Goal: Task Accomplishment & Management: Use online tool/utility

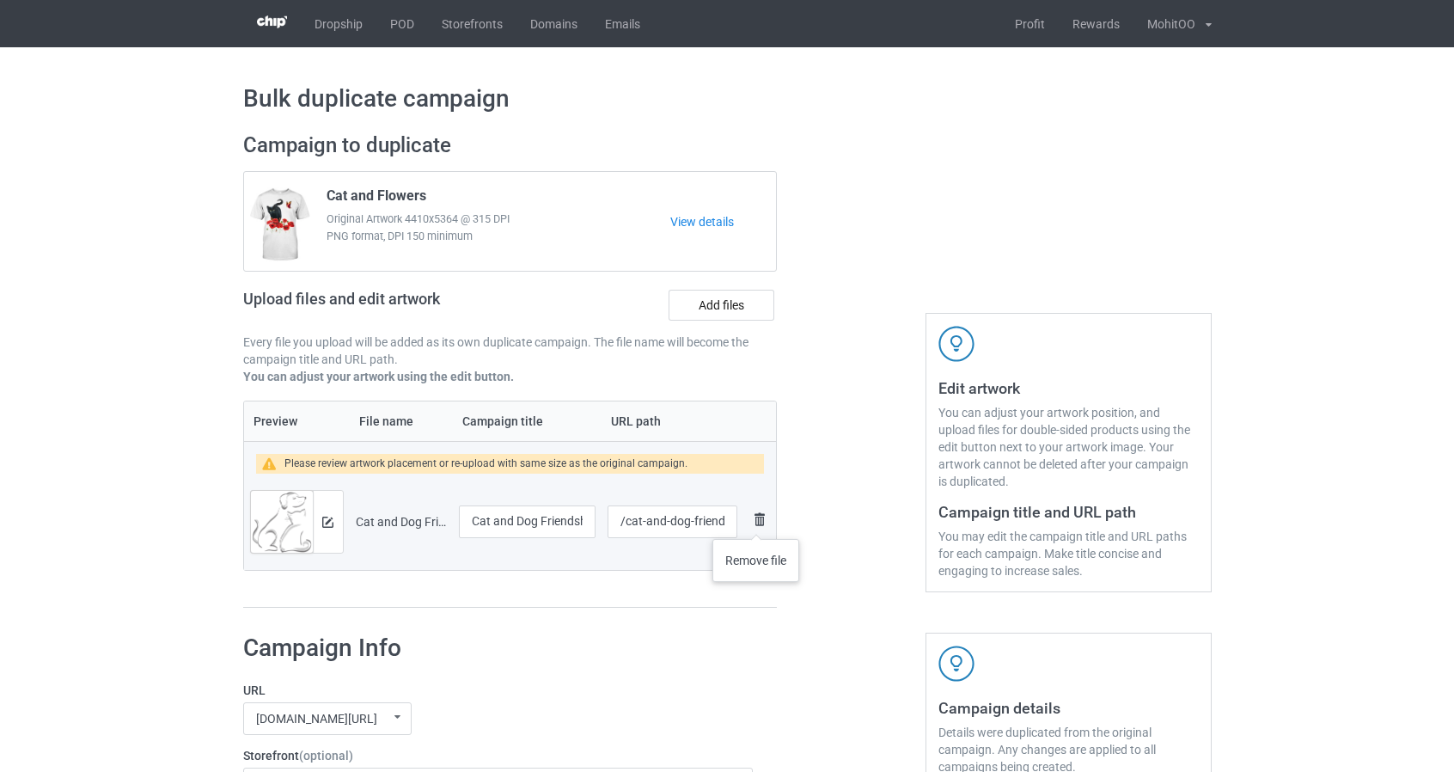
click at [756, 521] on img at bounding box center [759, 519] width 21 height 21
click at [326, 516] on img at bounding box center [327, 521] width 11 height 11
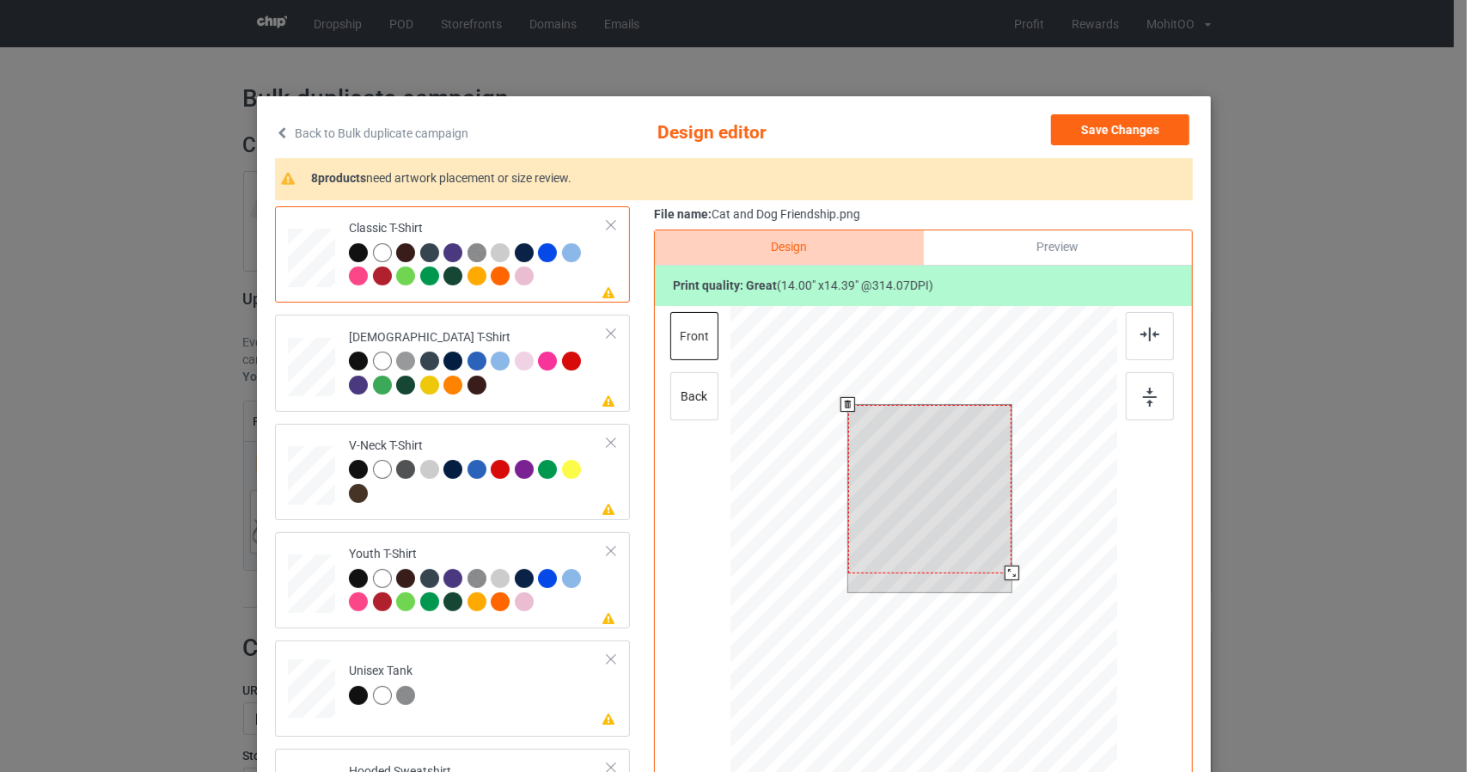
click at [1074, 639] on div at bounding box center [922, 550] width 387 height 488
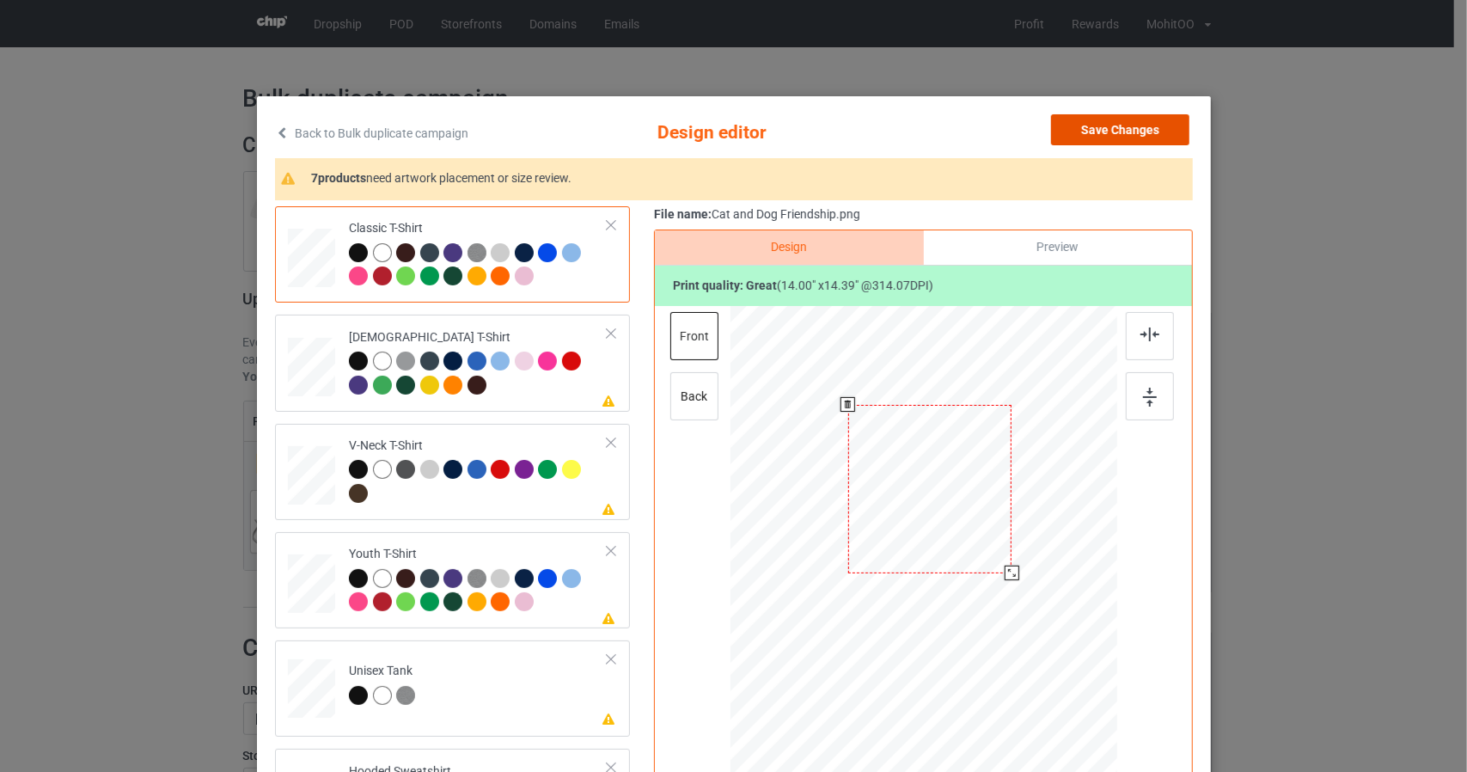
click at [1144, 129] on button "Save Changes" at bounding box center [1120, 129] width 138 height 31
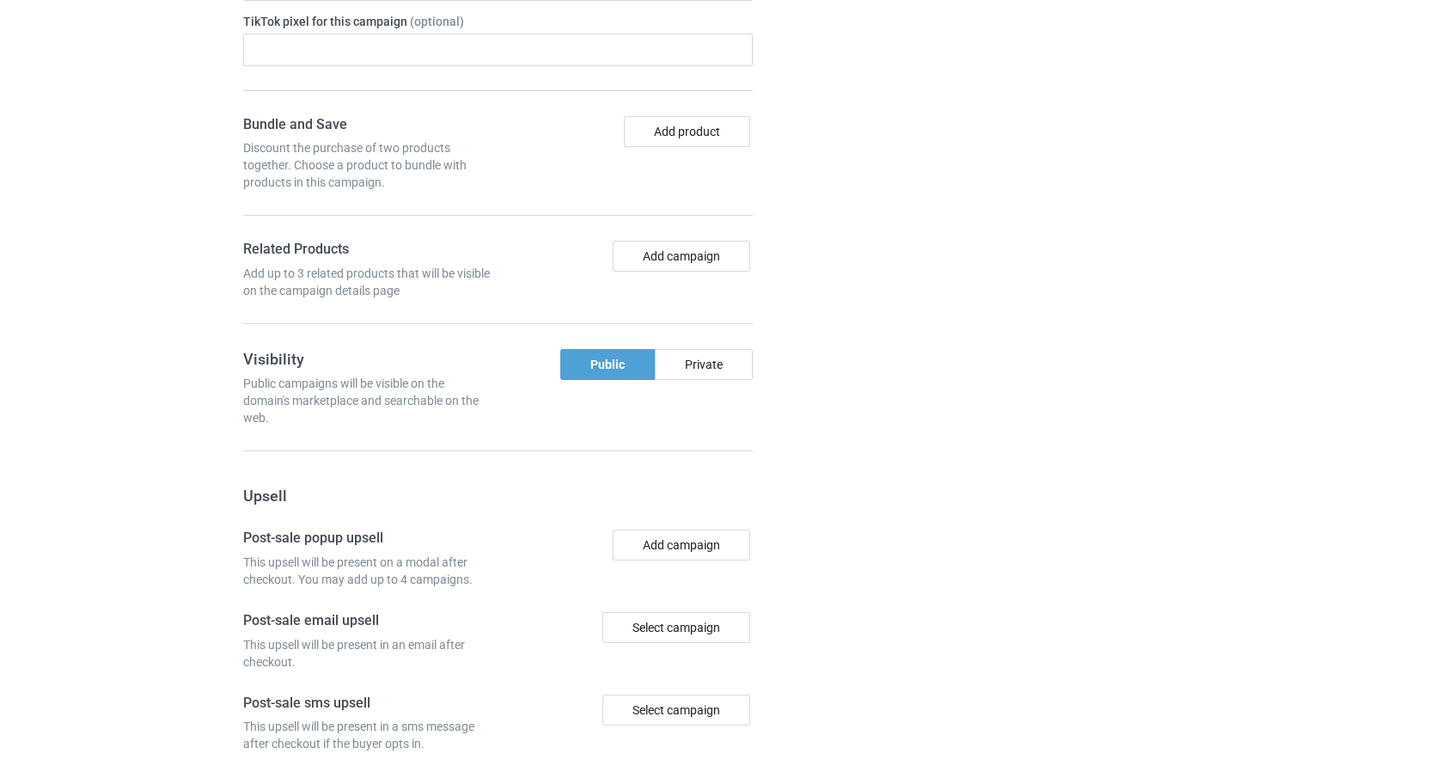
scroll to position [1441, 0]
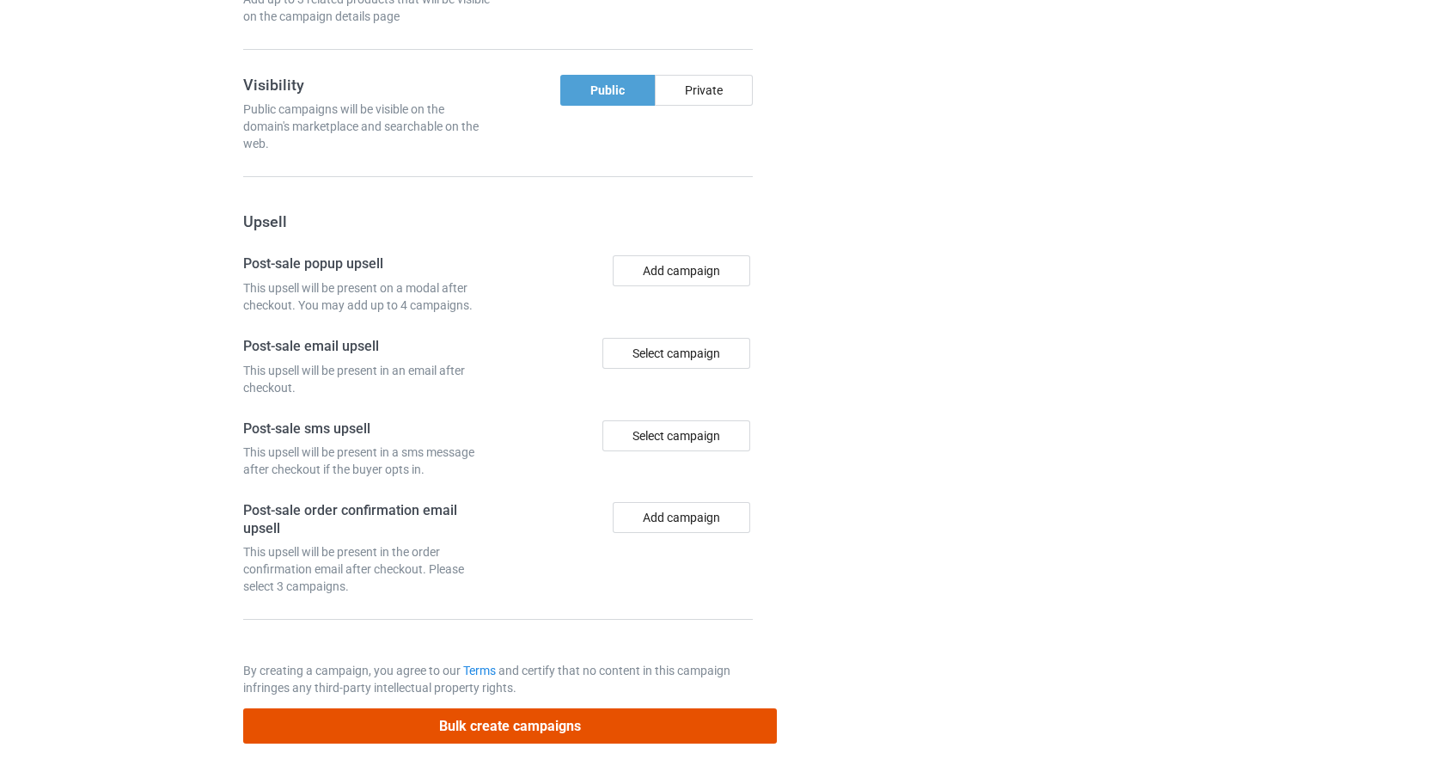
click at [769, 722] on button "Bulk create campaigns" at bounding box center [510, 725] width 534 height 35
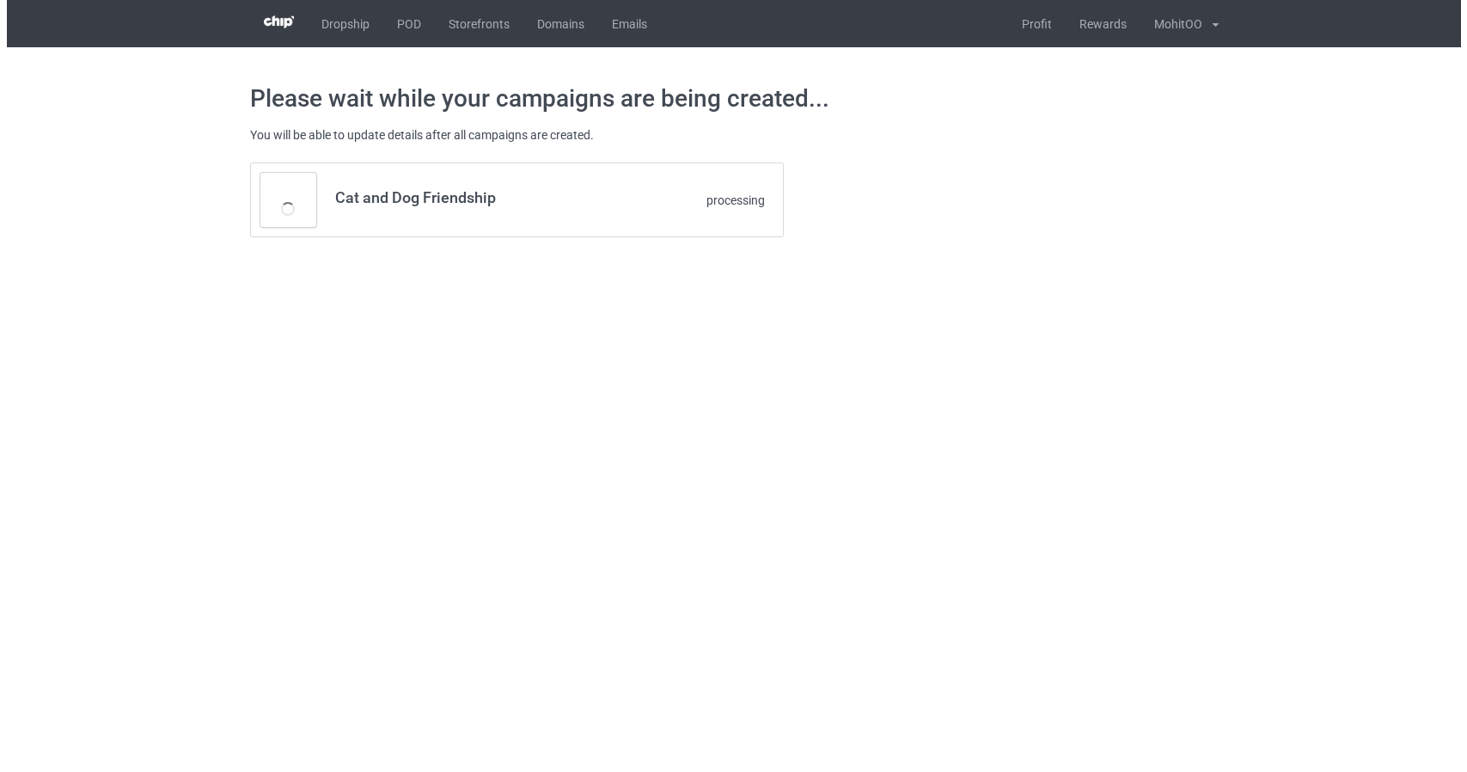
scroll to position [0, 0]
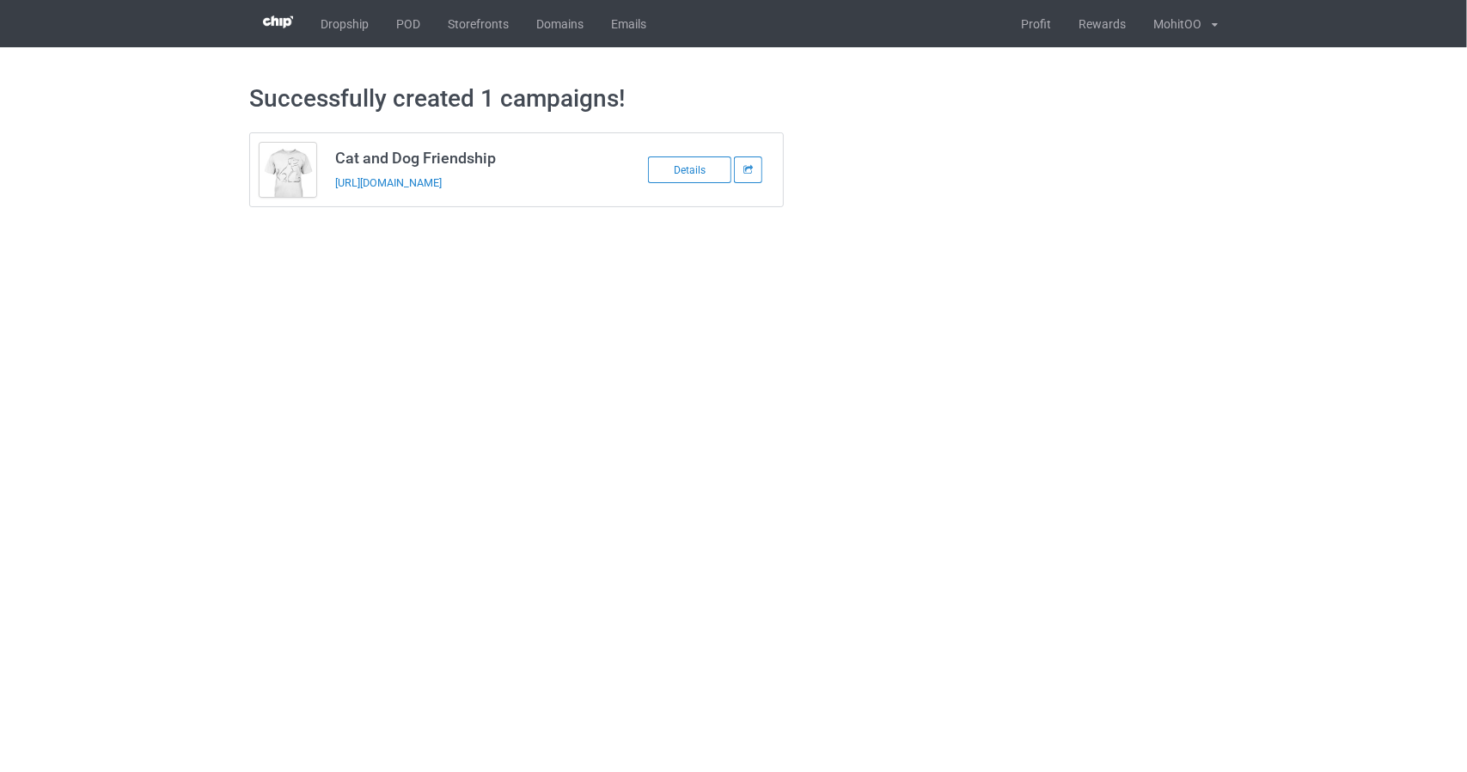
click at [490, 316] on body "Dropship POD Storefronts Domains Emails Profit Rewards MohitOO Settings Logout …" at bounding box center [733, 386] width 1467 height 772
click at [455, 154] on h3 "Cat and Dog Friendship" at bounding box center [470, 158] width 271 height 20
copy h3 "Cat and Dog Friendship"
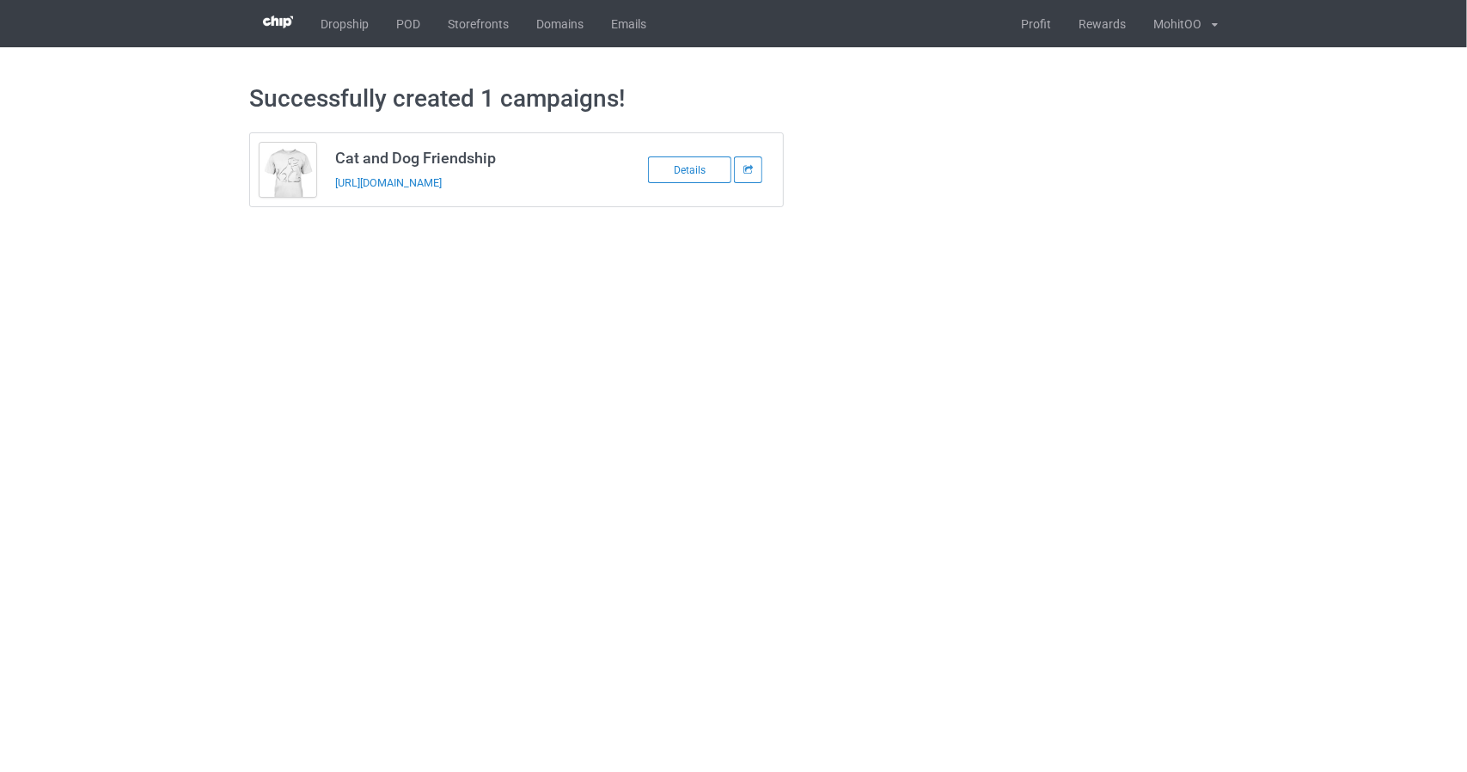
click at [536, 362] on body "Dropship POD Storefronts Domains Emails Profit Rewards MohitOO Settings Logout …" at bounding box center [733, 386] width 1467 height 772
